Goal: Register for event/course

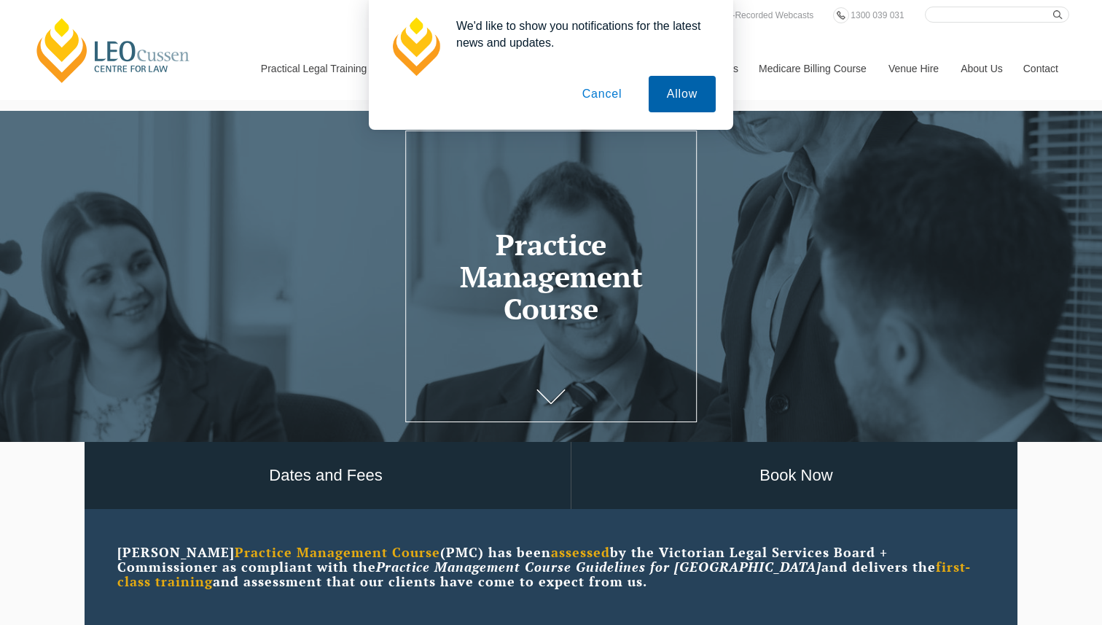
click at [692, 91] on button "Allow" at bounding box center [682, 94] width 67 height 36
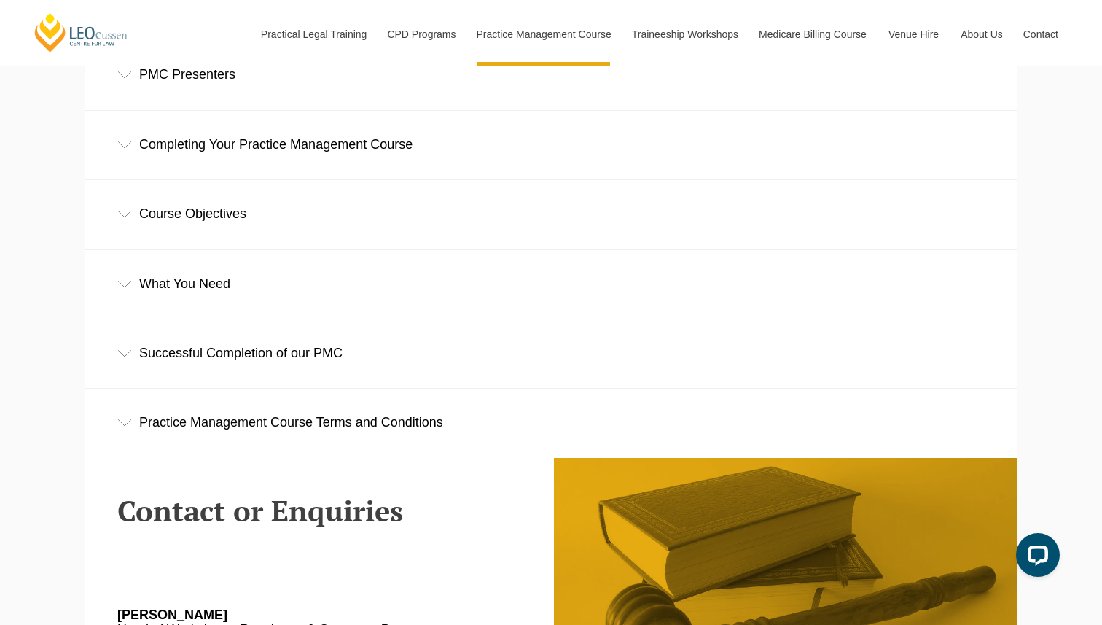
scroll to position [2160, 0]
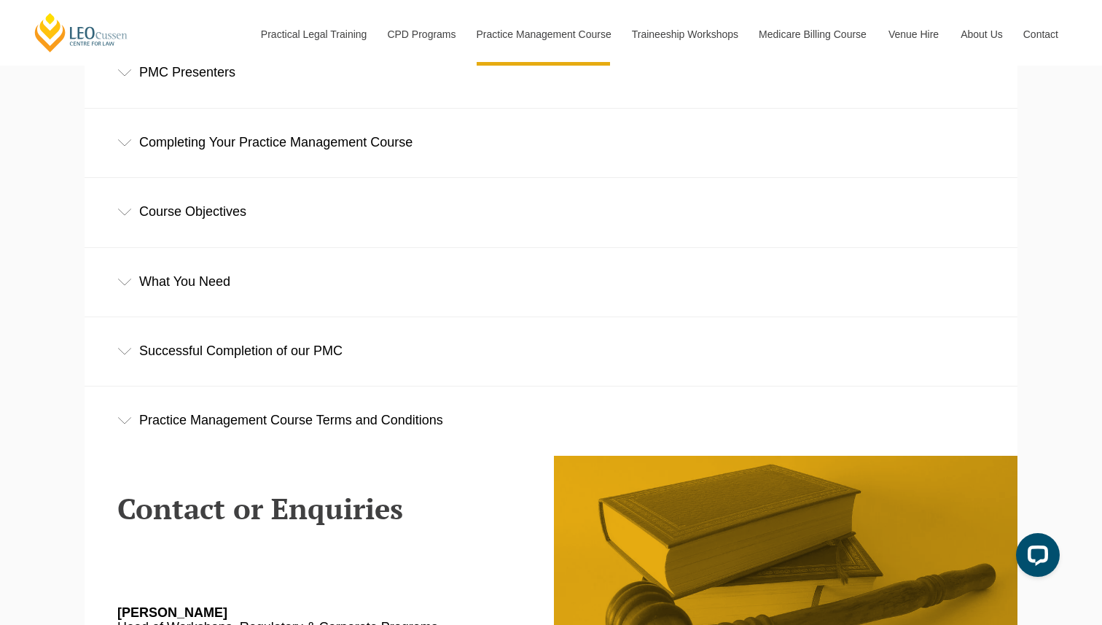
click at [128, 348] on icon at bounding box center [124, 351] width 13 height 7
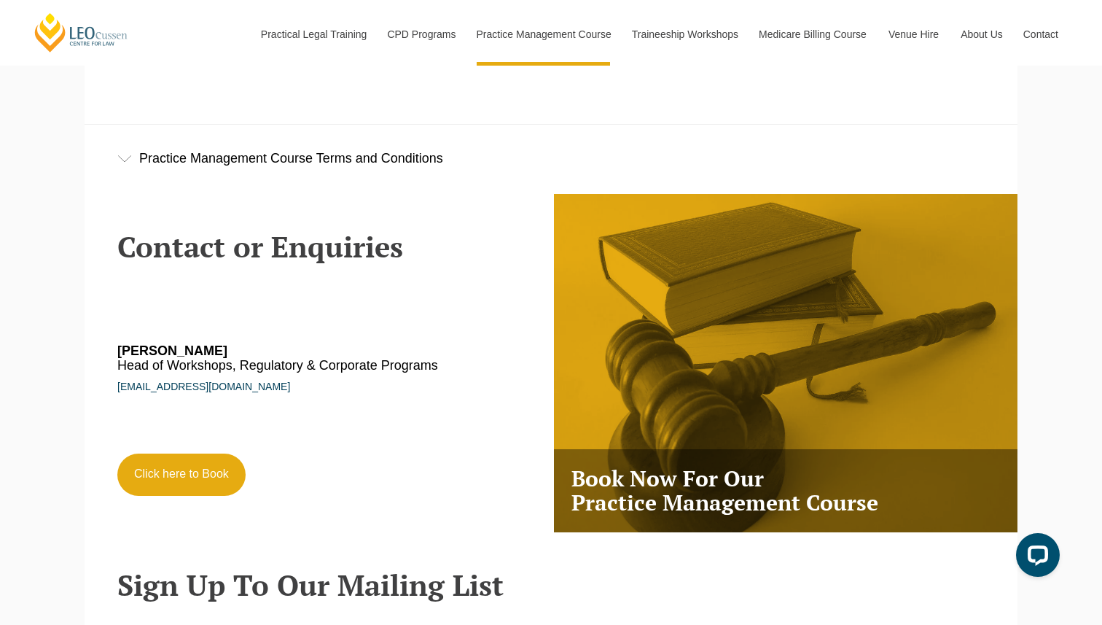
scroll to position [2564, 0]
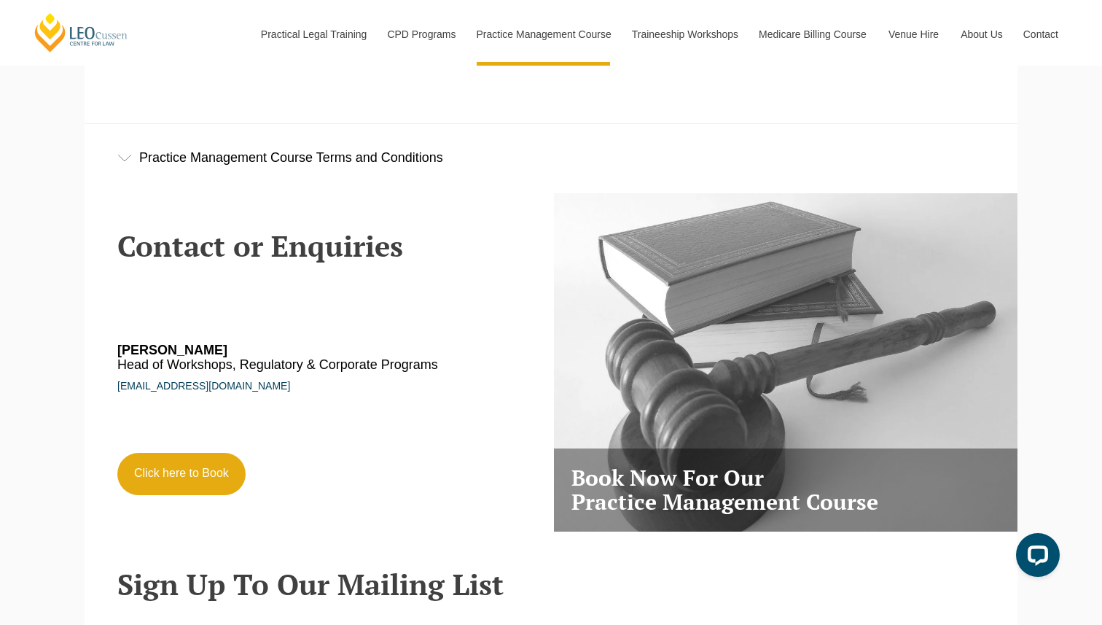
click at [647, 474] on h3 "Book Now For Our Practice Management Course" at bounding box center [786, 489] width 464 height 83
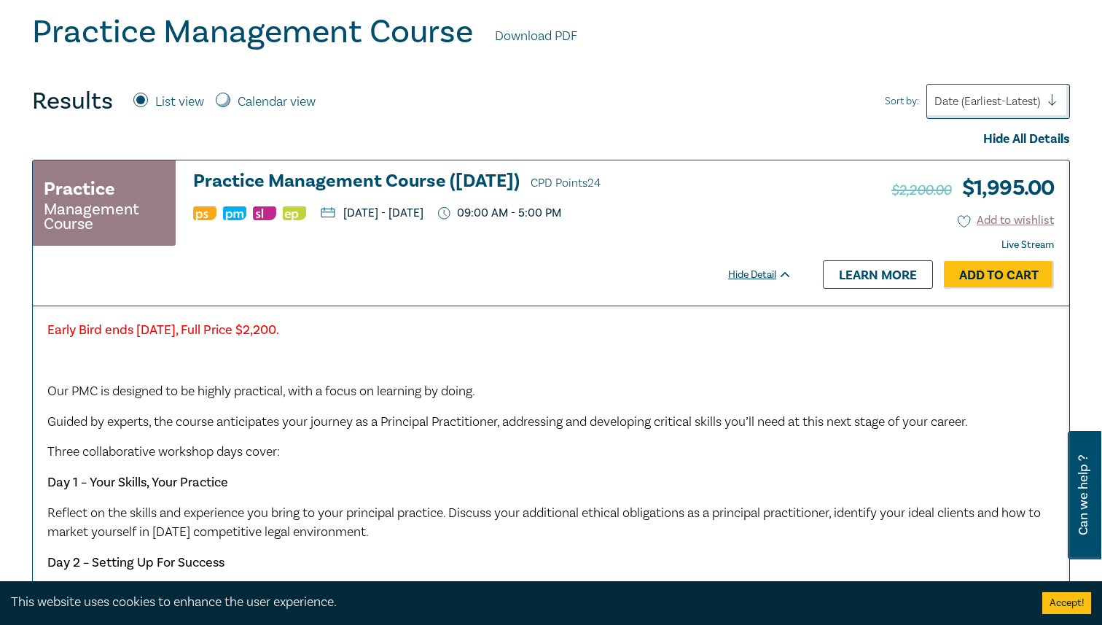
scroll to position [386, 0]
